Goal: Task Accomplishment & Management: Complete application form

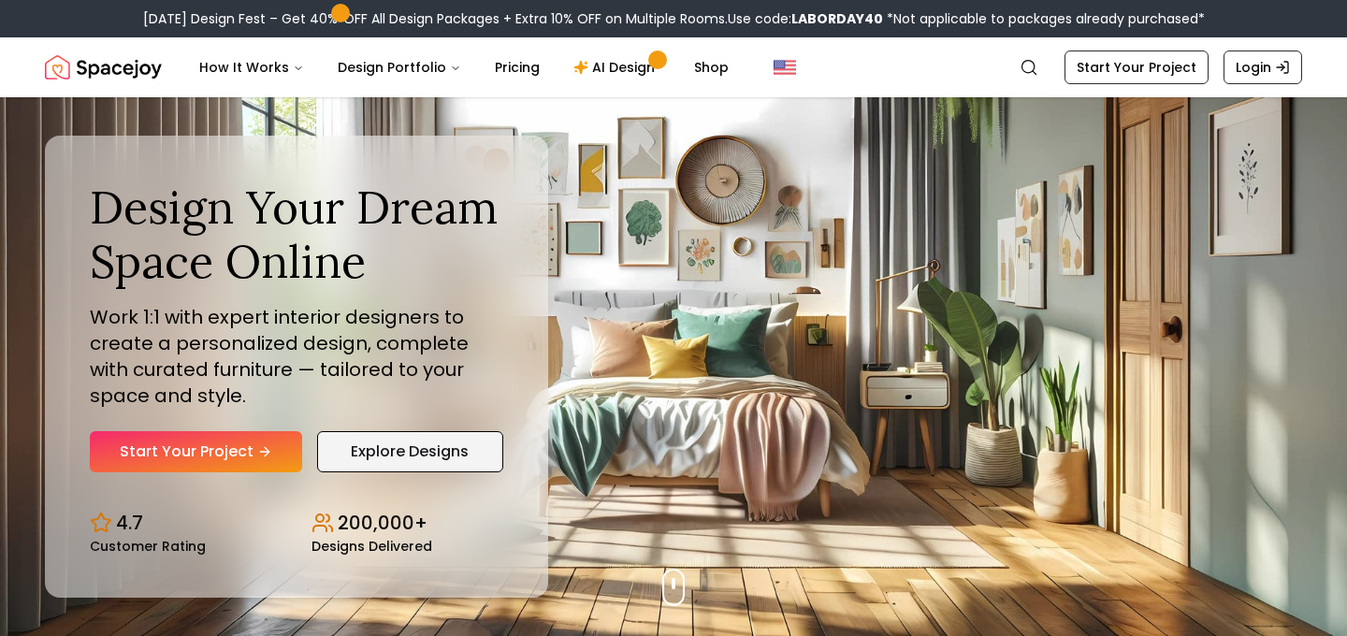
click at [377, 437] on link "Explore Designs" at bounding box center [410, 451] width 186 height 41
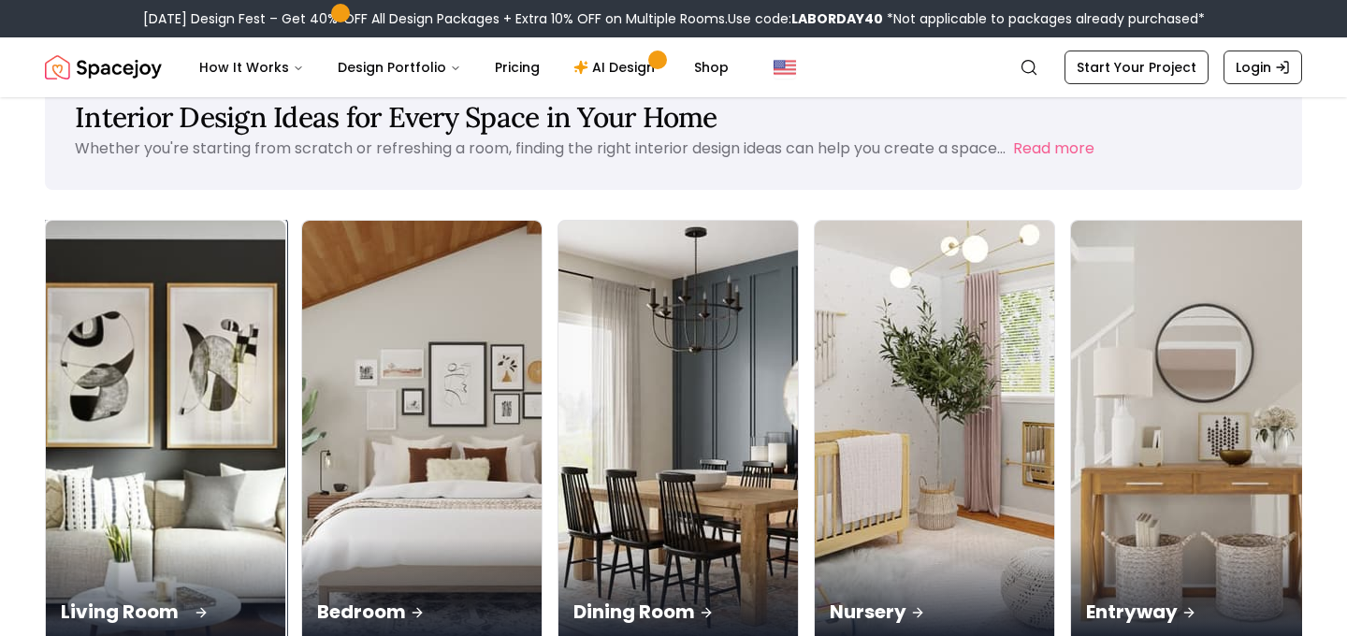
click at [134, 539] on div "Living Room" at bounding box center [166, 591] width 240 height 105
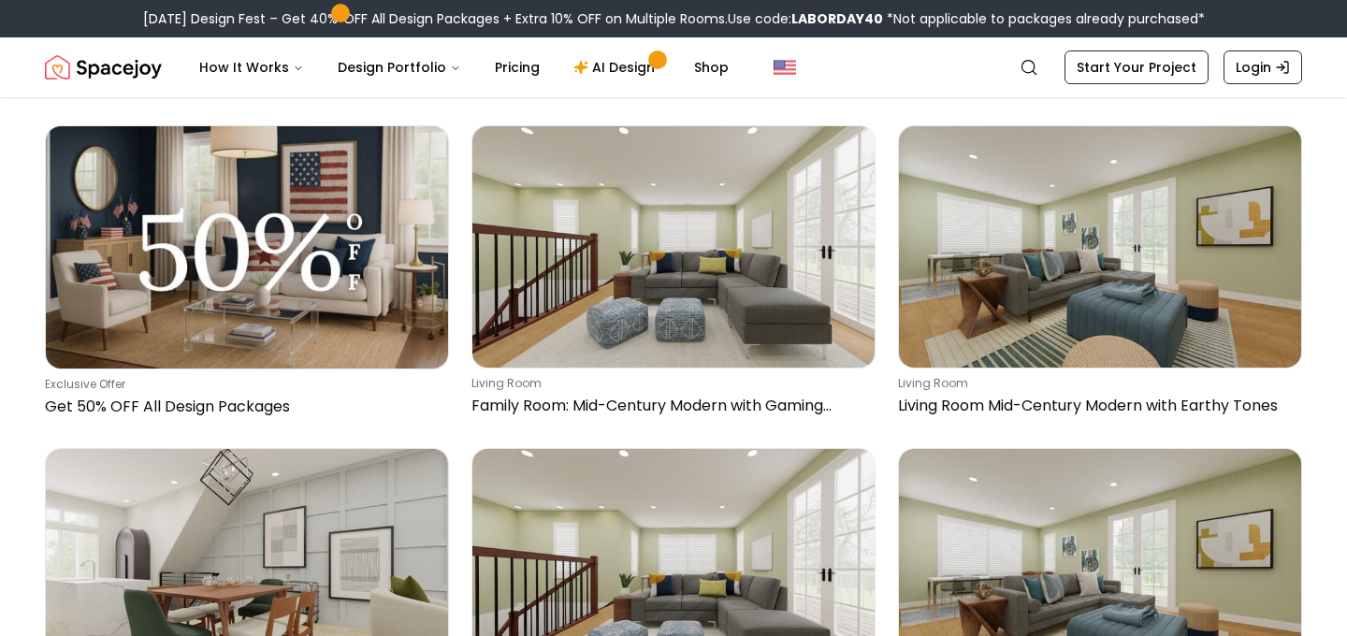
scroll to position [417, 0]
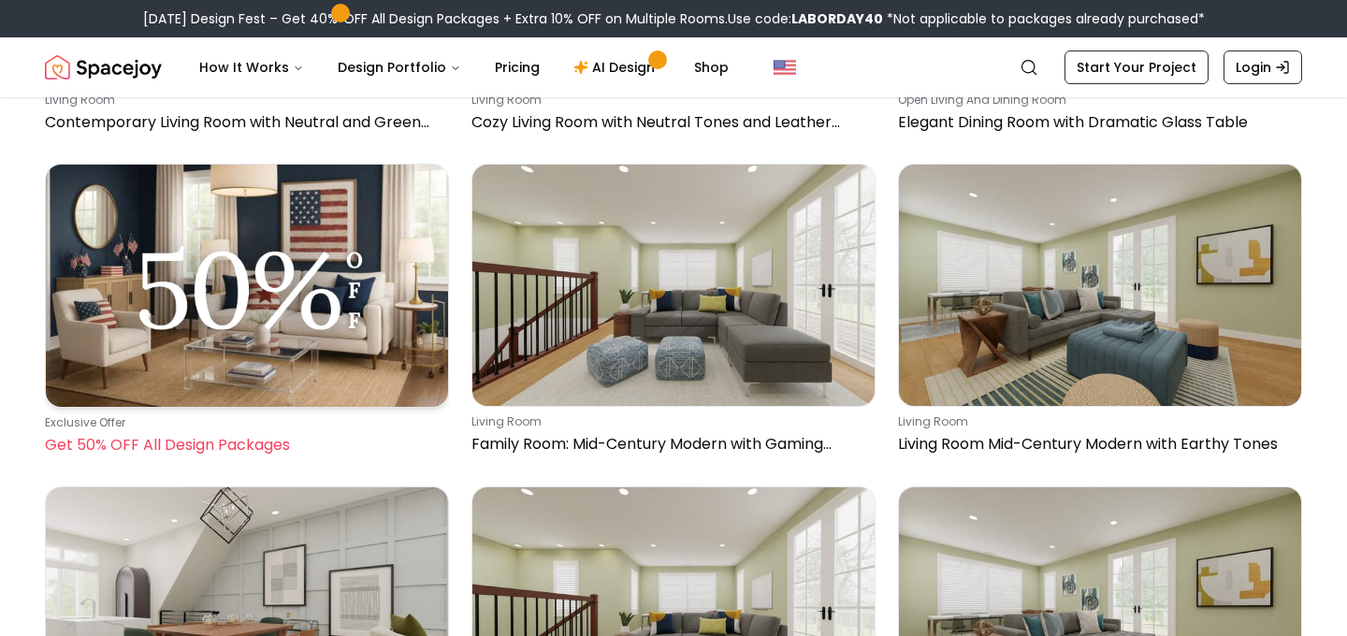
click at [242, 331] on img at bounding box center [247, 286] width 402 height 242
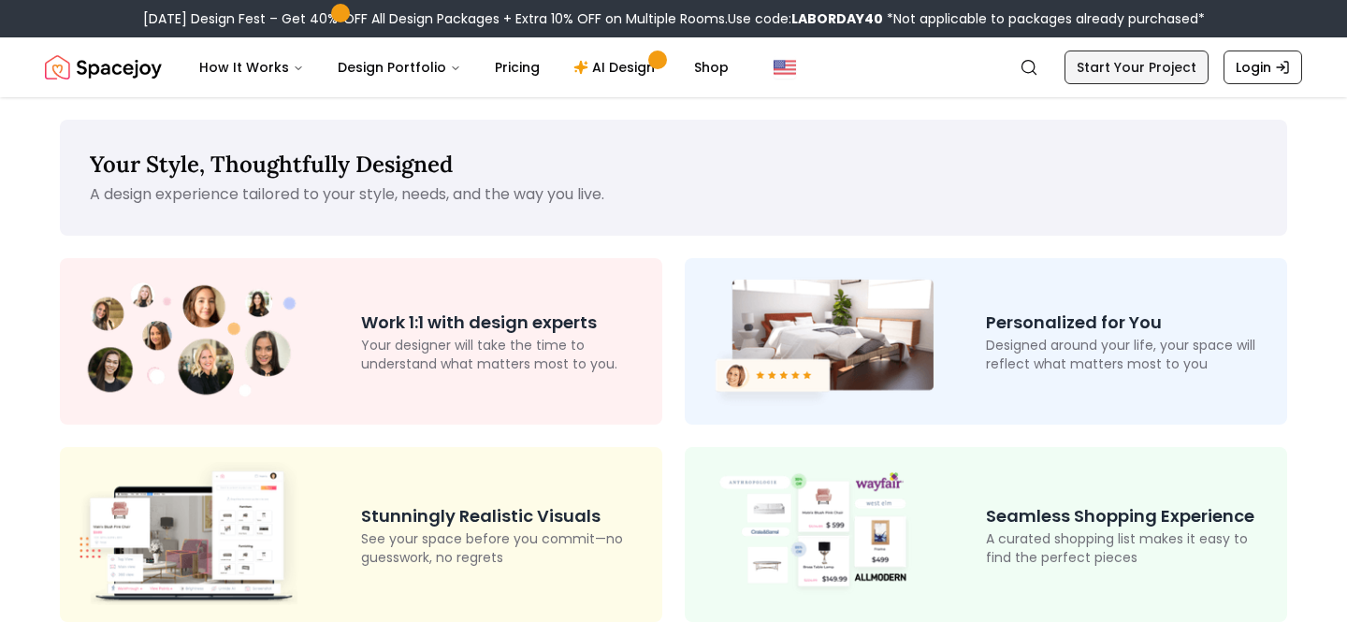
click at [1097, 79] on link "Start Your Project" at bounding box center [1137, 68] width 144 height 34
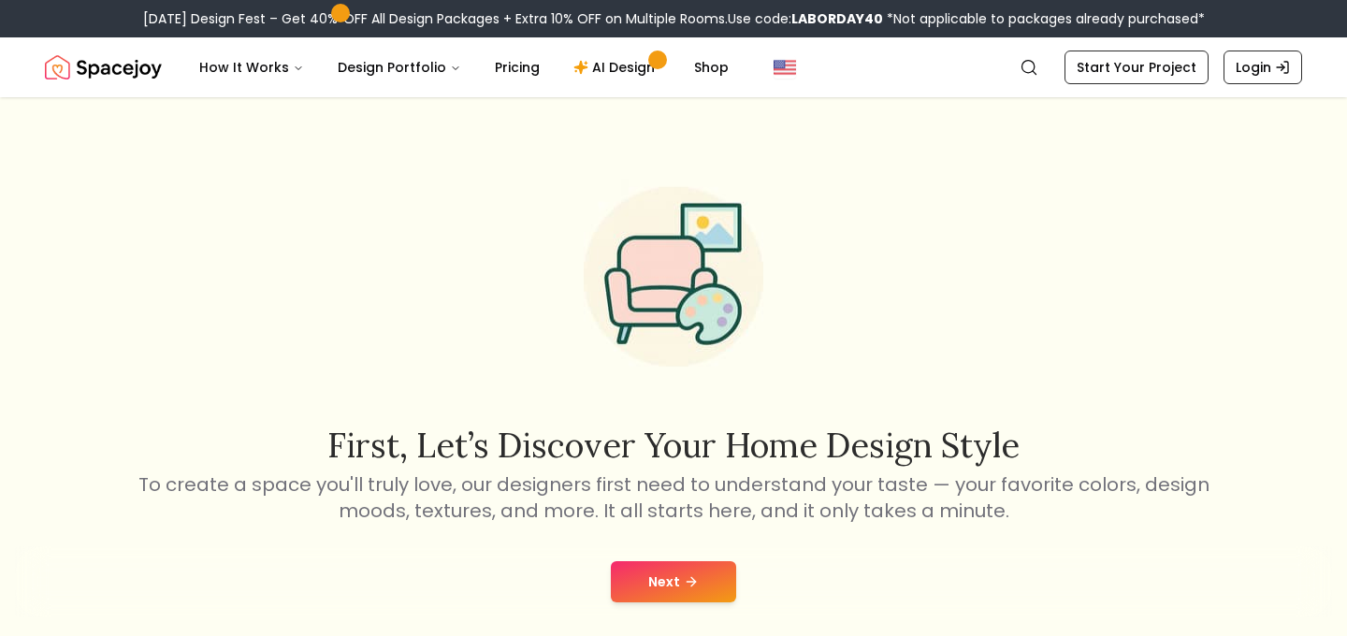
click at [708, 588] on button "Next" at bounding box center [673, 581] width 125 height 41
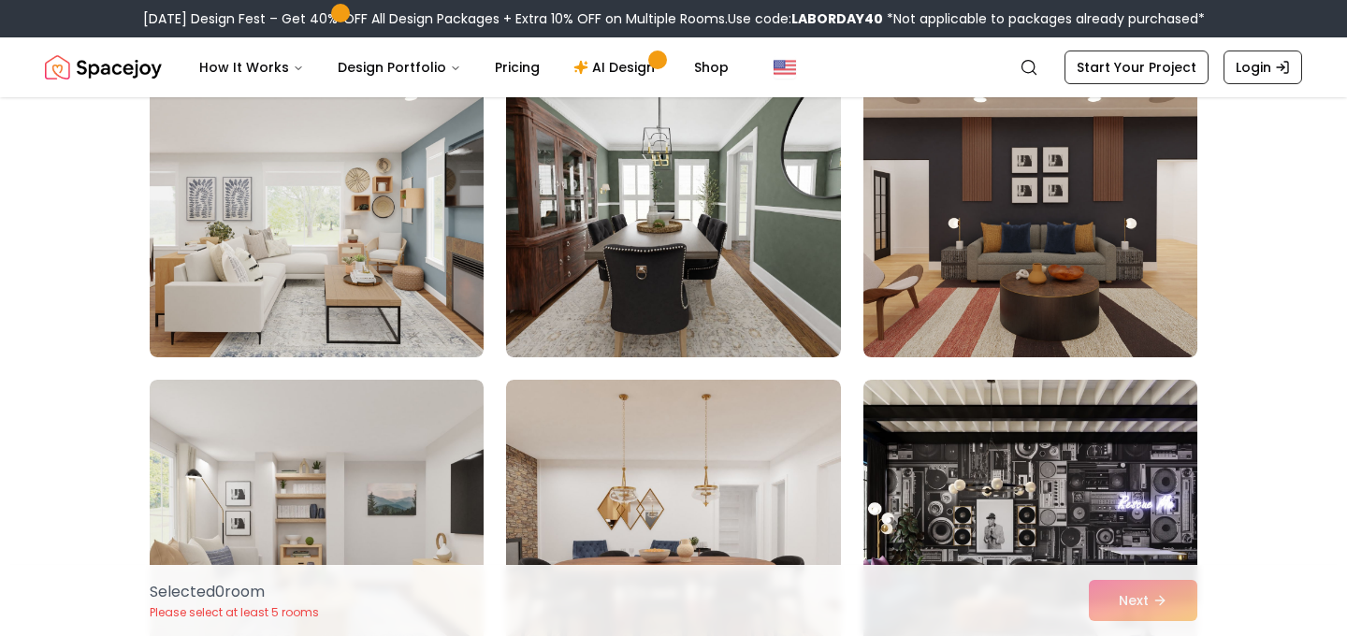
scroll to position [1492, 0]
